Goal: Check status

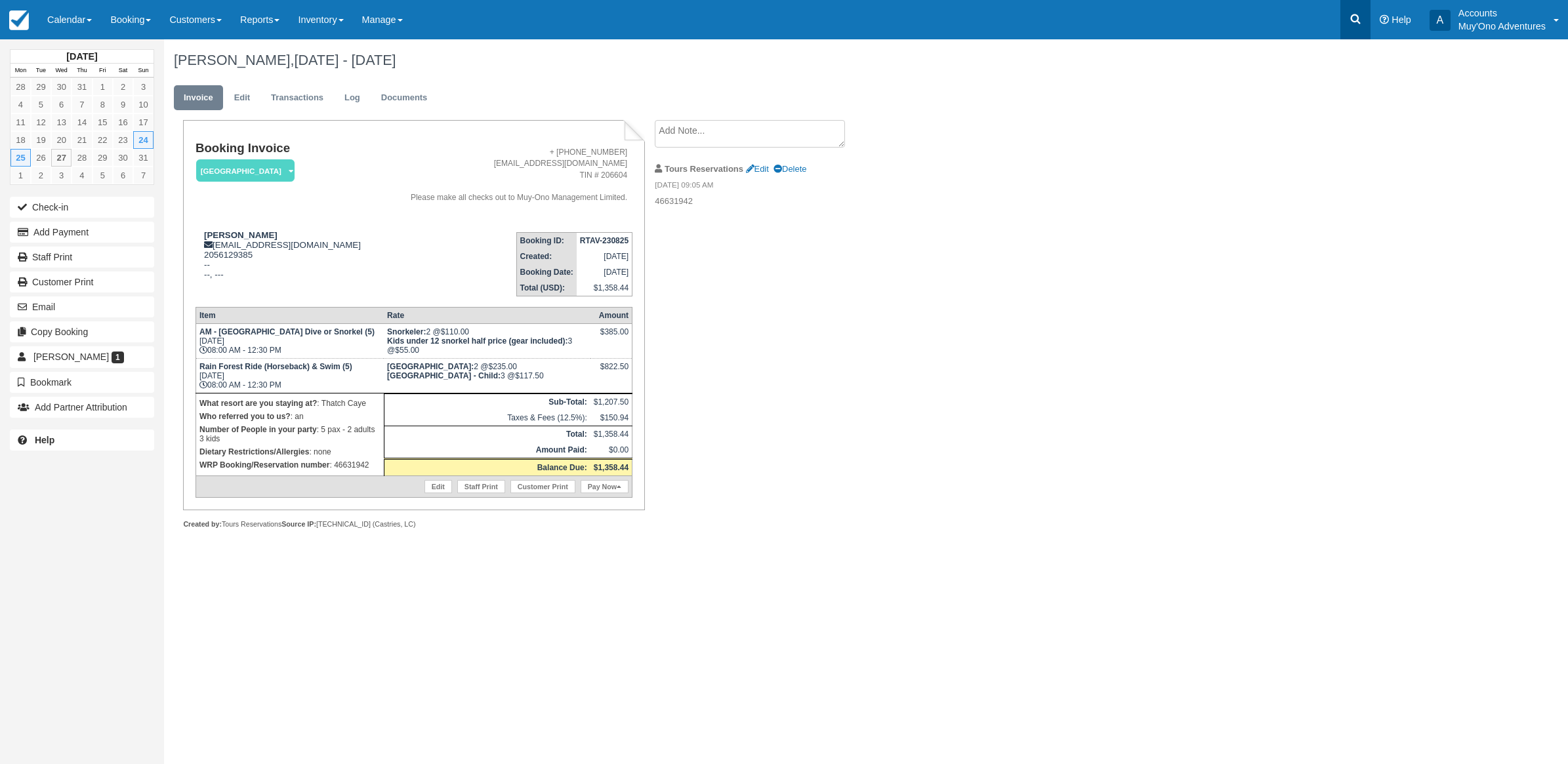
click at [1343, 32] on link at bounding box center [1354, 20] width 30 height 39
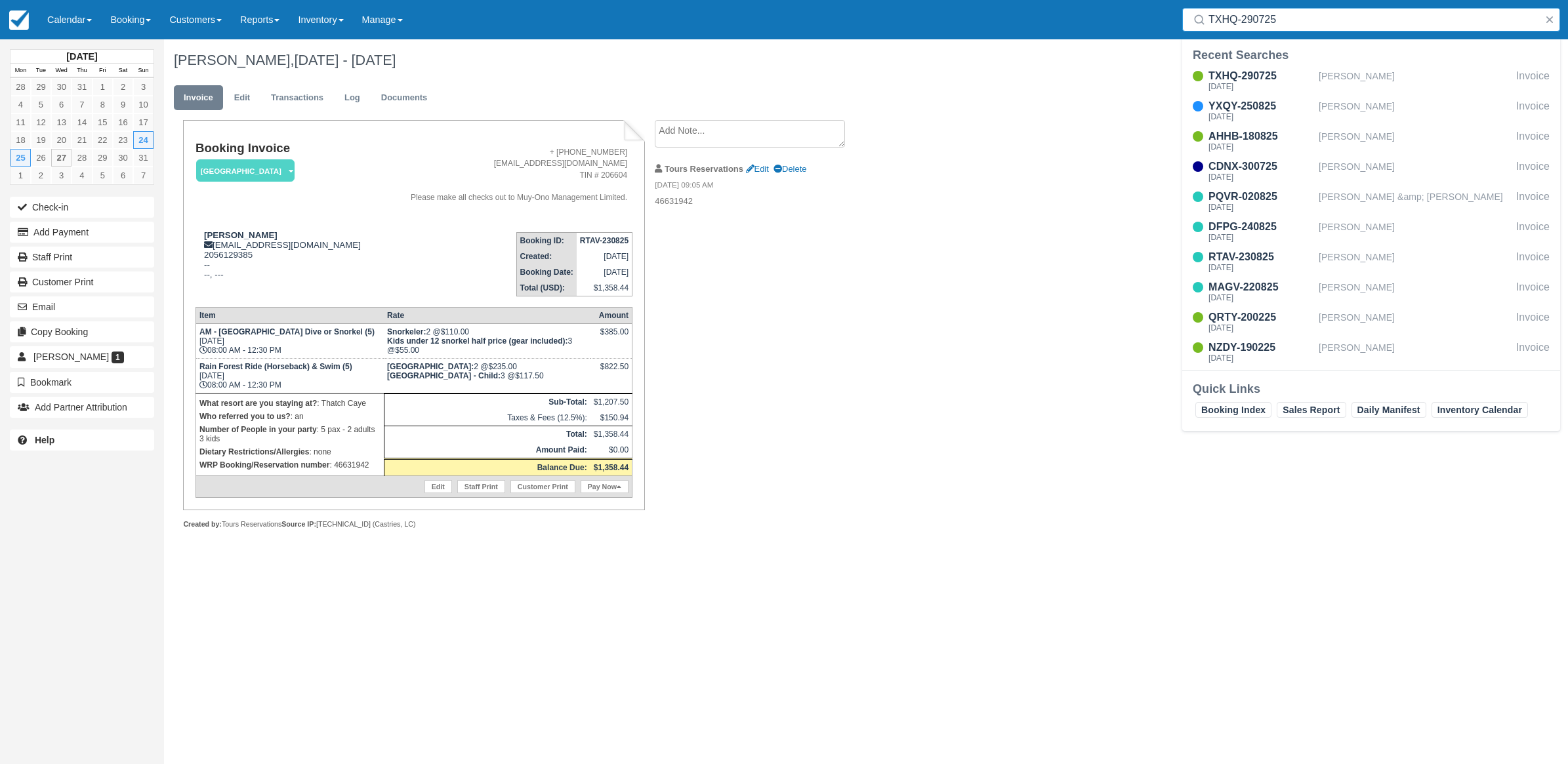
type input "TXHQ-290725"
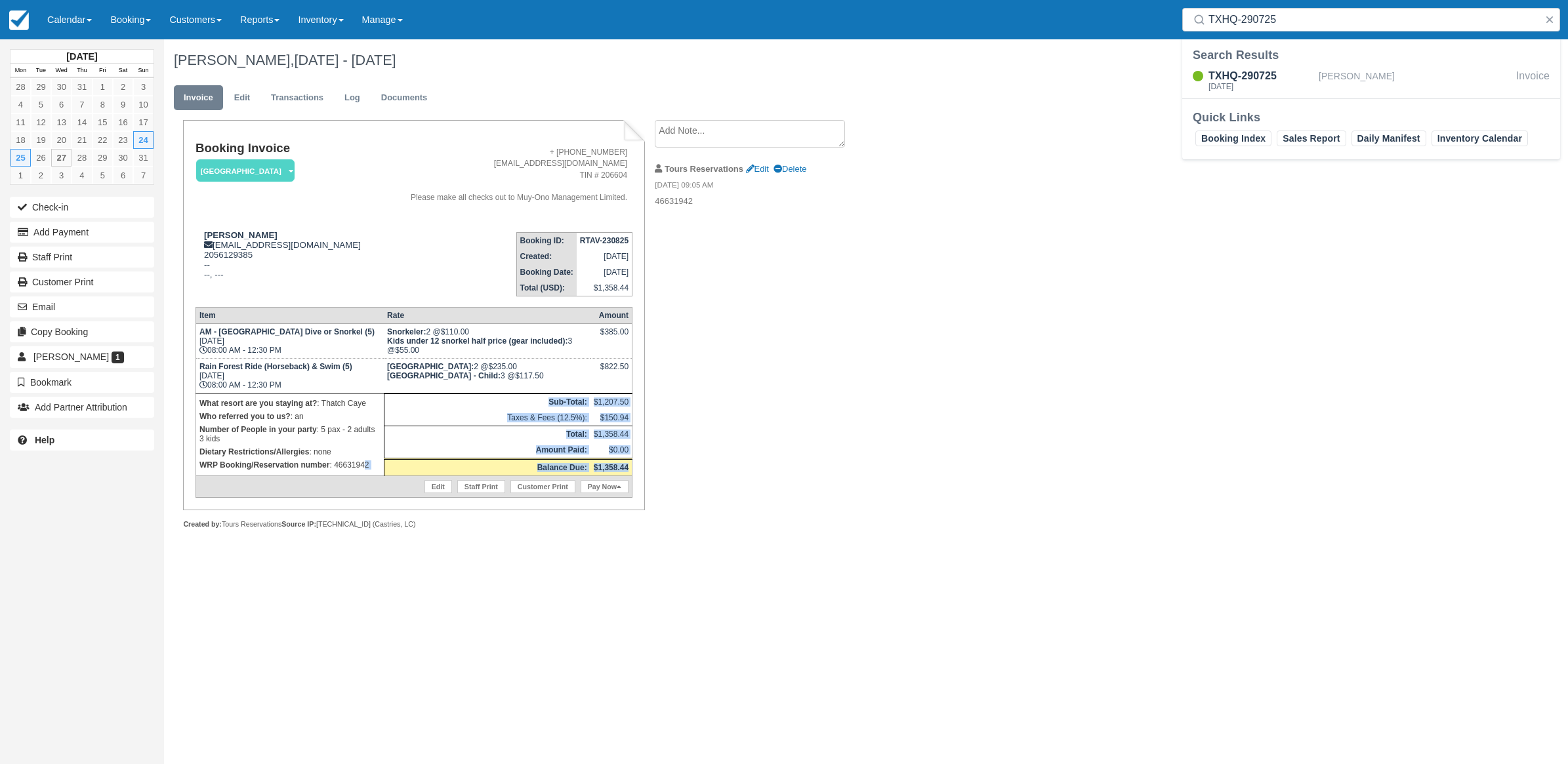
drag, startPoint x: 364, startPoint y: 457, endPoint x: 336, endPoint y: 479, distance: 35.6
click at [336, 479] on tbody "AM - Belize Barrier Reef Dive or Snorkel (5) Sun Aug 24, 2025 08:00 AM - 12:30 …" at bounding box center [413, 411] width 436 height 174
click at [750, 402] on div "Booking Invoice Thatch Caye Resort   Pending HOLD Deposit Paid Cancelled Void M…" at bounding box center [524, 339] width 722 height 437
click at [1255, 67] on div "TXHQ-290725 Thu Jul 31 2025 Michelle Hilliard Invoice" at bounding box center [1371, 82] width 378 height 32
click at [1256, 70] on div "TXHQ-290725" at bounding box center [1261, 76] width 105 height 15
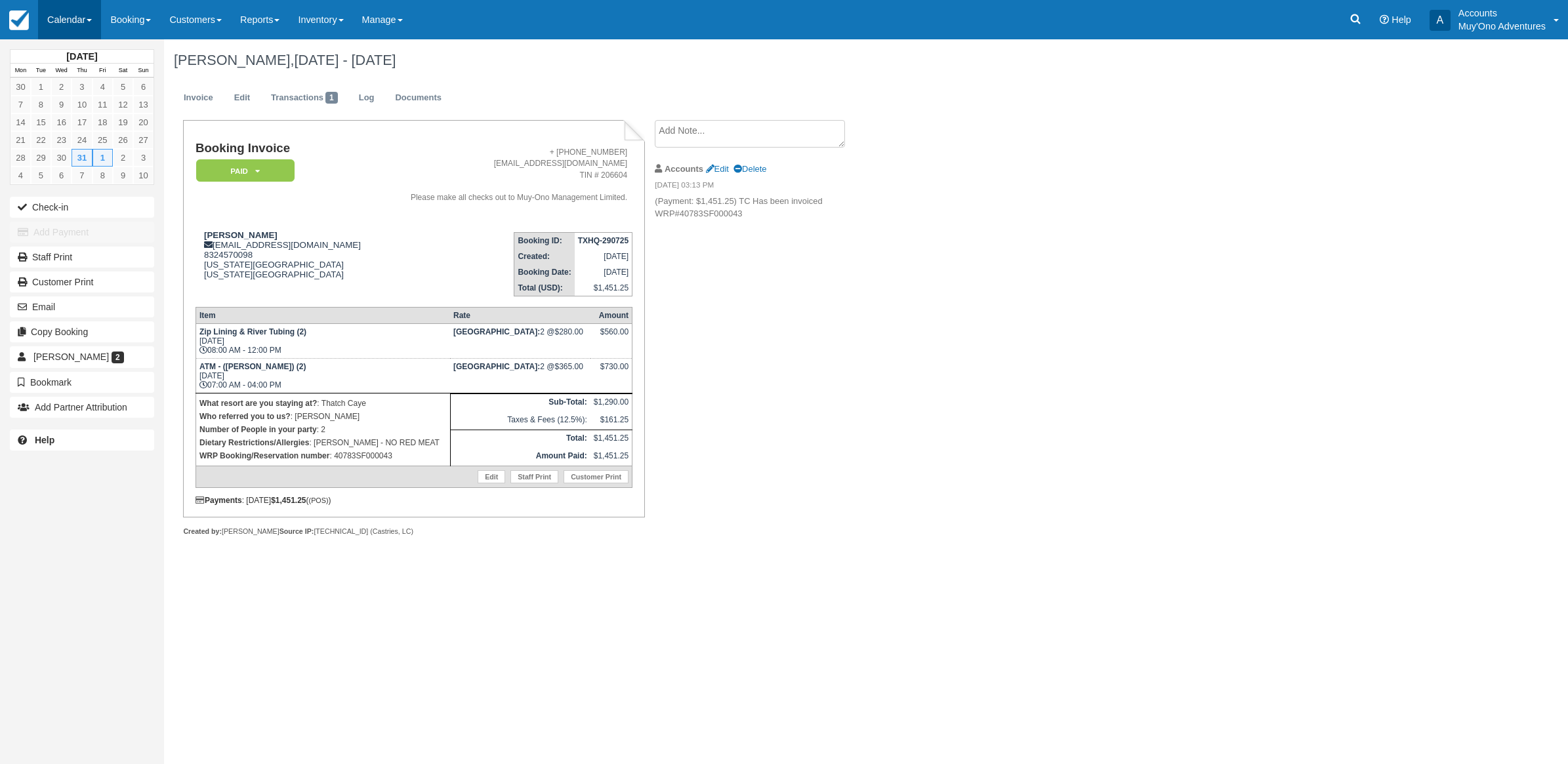
click at [69, 10] on link "Calendar" at bounding box center [70, 20] width 63 height 39
click at [73, 112] on link "Month" at bounding box center [90, 124] width 103 height 27
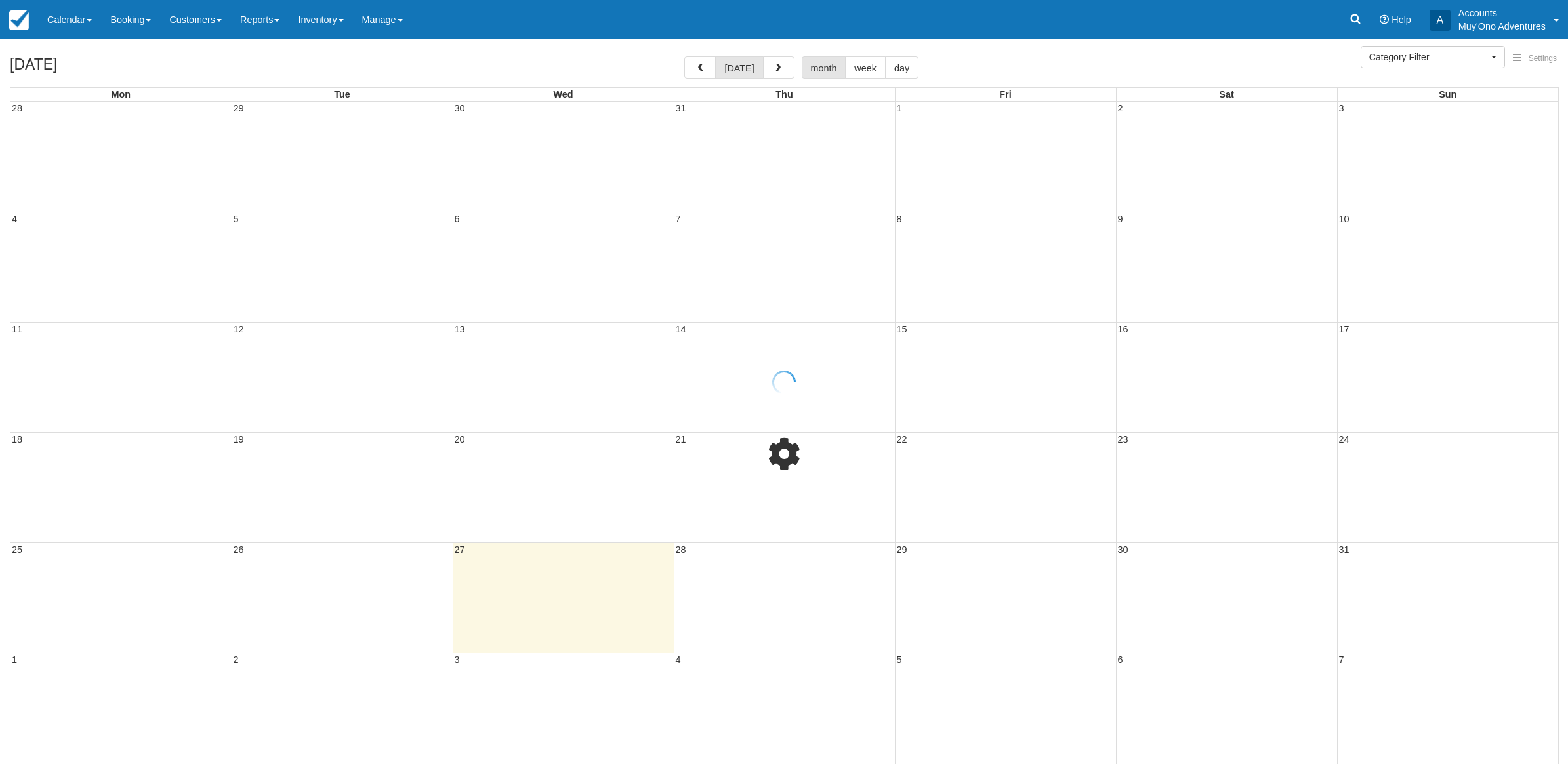
select select
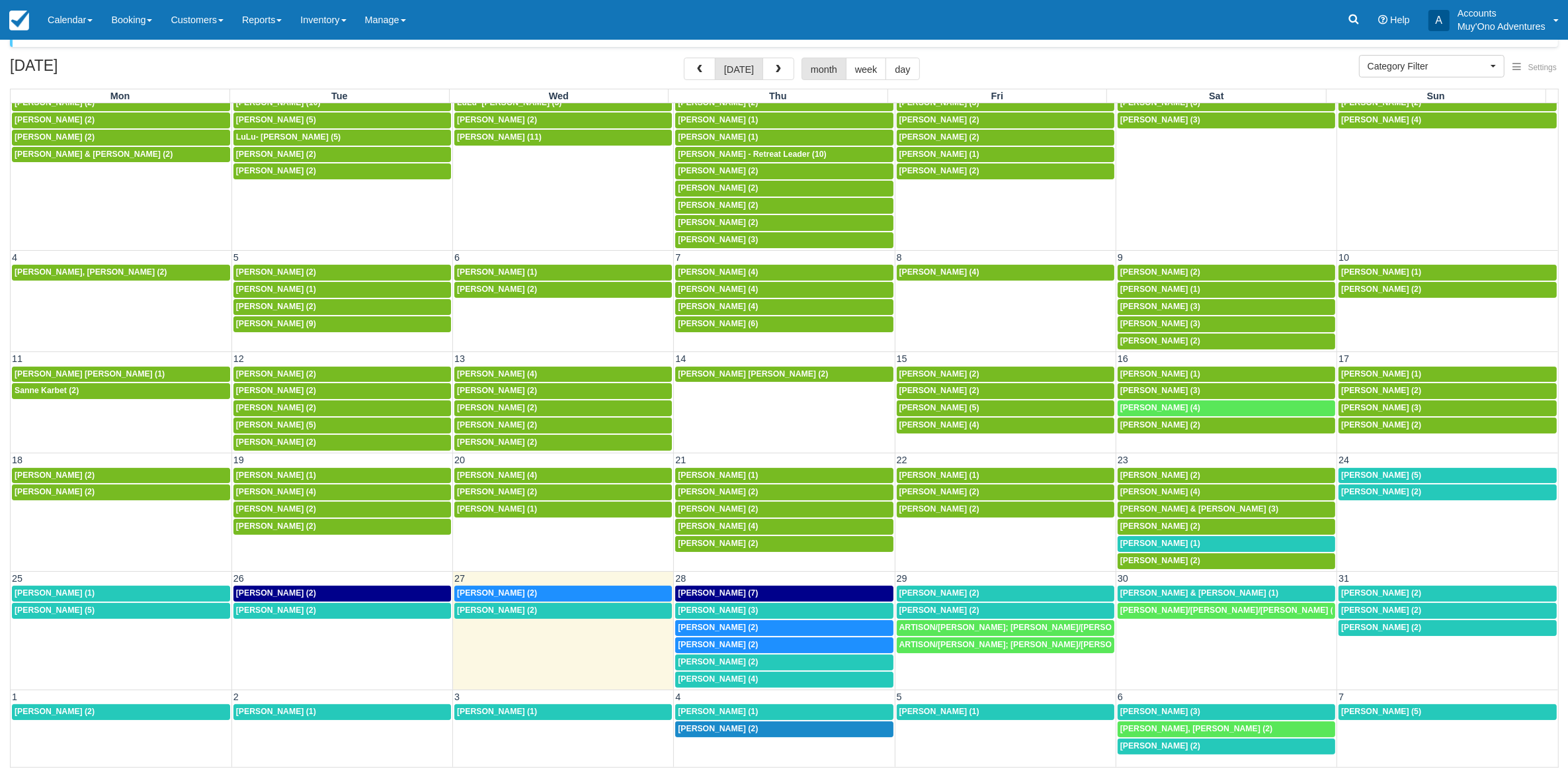
scroll to position [51, 0]
click at [1351, 470] on span "[PERSON_NAME] (5)" at bounding box center [1381, 475] width 80 height 9
